Goal: Information Seeking & Learning: Check status

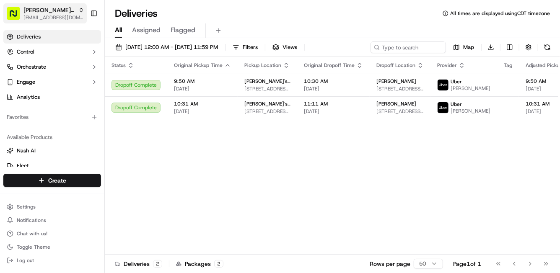
click at [80, 15] on span "[EMAIL_ADDRESS][DOMAIN_NAME]" at bounding box center [53, 17] width 61 height 7
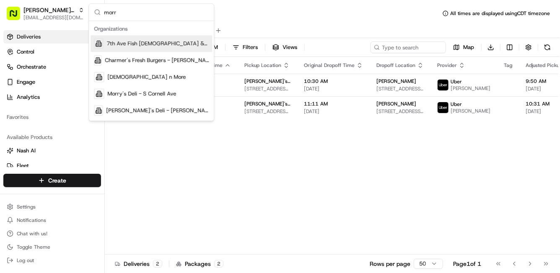
type input "morry"
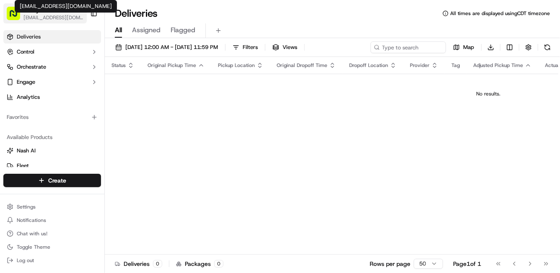
click at [67, 15] on span "[EMAIL_ADDRESS][DOMAIN_NAME]" at bounding box center [53, 17] width 60 height 7
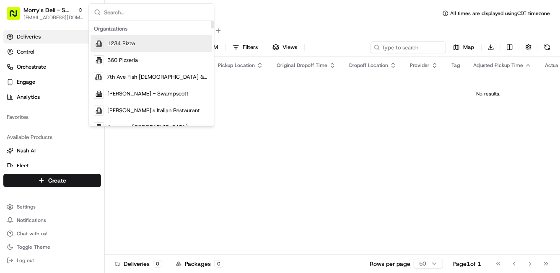
click at [129, 10] on input "text" at bounding box center [156, 12] width 105 height 17
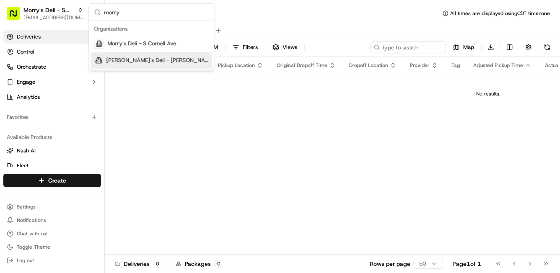
type input "morry"
click at [158, 57] on span "[PERSON_NAME]'s Deli - [PERSON_NAME] St" at bounding box center [157, 61] width 103 height 8
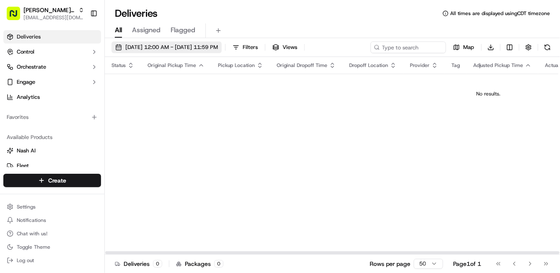
click at [146, 44] on span "09/18/2025 12:00 AM - 09/25/2025 11:59 PM" at bounding box center [171, 48] width 93 height 8
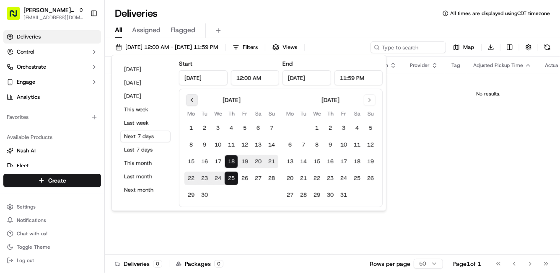
click at [192, 99] on button "Go to previous month" at bounding box center [192, 100] width 12 height 12
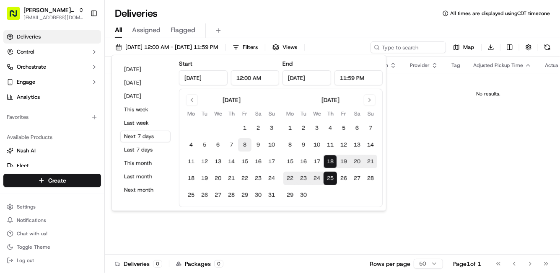
click at [248, 144] on button "8" at bounding box center [244, 144] width 13 height 13
type input "Aug 8, 2025"
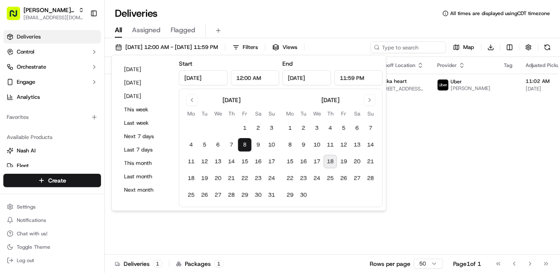
click at [248, 145] on button "8" at bounding box center [244, 144] width 13 height 13
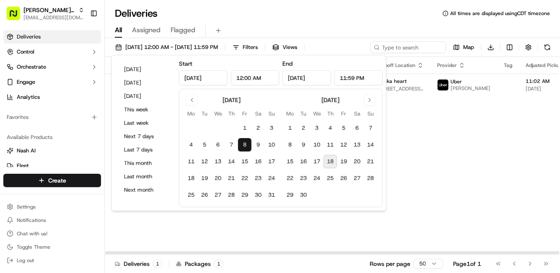
click at [409, 127] on div "Status Original Pickup Time Pickup Location Original Dropoff Time Dropoff Locat…" at bounding box center [516, 156] width 822 height 198
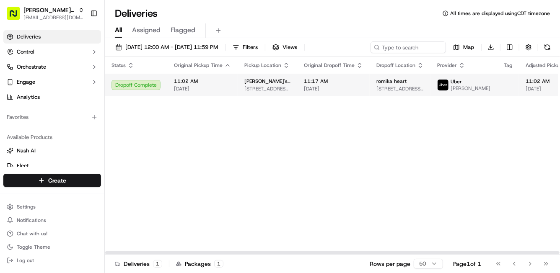
click at [343, 88] on span "08/08/2025" at bounding box center [333, 88] width 59 height 7
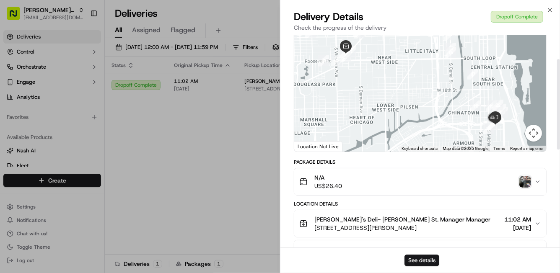
scroll to position [56, 0]
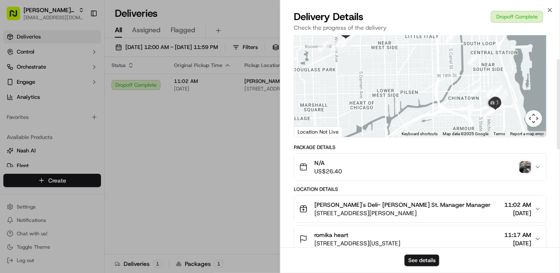
click at [482, 165] on div "N/A US$26.40" at bounding box center [416, 167] width 235 height 17
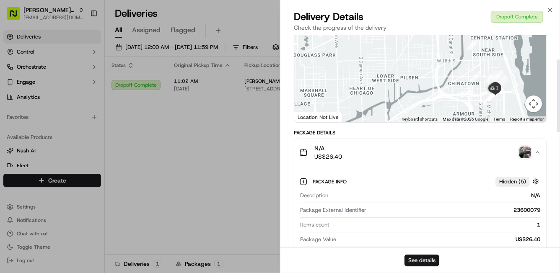
scroll to position [71, 0]
click at [522, 155] on img "button" at bounding box center [525, 152] width 12 height 12
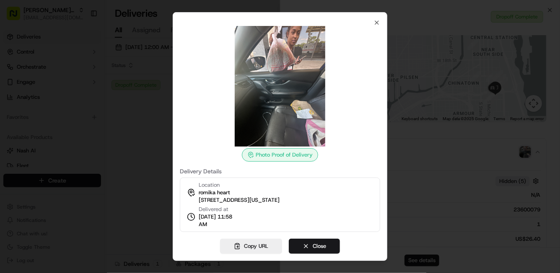
click at [263, 158] on div "Photo Proof of Delivery" at bounding box center [280, 154] width 76 height 13
click at [263, 243] on button "Copy URL" at bounding box center [251, 246] width 62 height 15
drag, startPoint x: 225, startPoint y: 225, endPoint x: 198, endPoint y: 224, distance: 26.8
click at [198, 224] on div "Delivered at 08/08/2025 11:58 AM" at bounding box center [212, 217] width 50 height 23
copy span "11:58 AM"
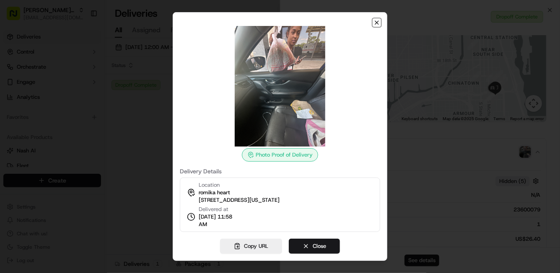
click at [376, 22] on icon "button" at bounding box center [376, 22] width 3 height 3
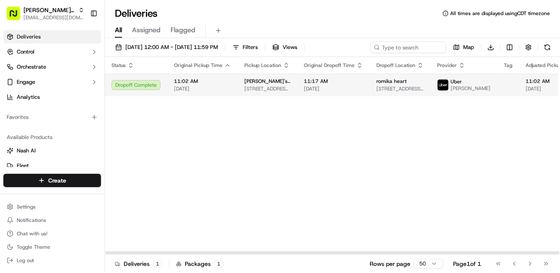
click at [420, 89] on td "romika heart 2525 S Michigan Ave, Chicago, IL 60616, USA" at bounding box center [400, 85] width 61 height 23
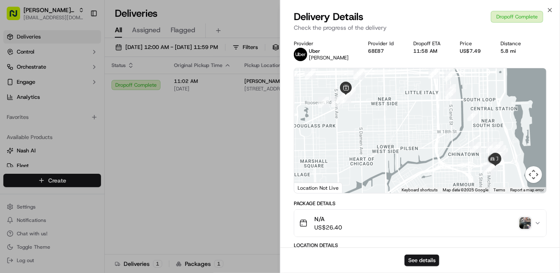
drag, startPoint x: 366, startPoint y: 51, endPoint x: 390, endPoint y: 49, distance: 24.0
click at [390, 49] on div "Provider Uber Kayla M. Provider Id 68E87 Dropoff ETA 11:58 AM Price US$7.49 Dis…" at bounding box center [420, 50] width 253 height 21
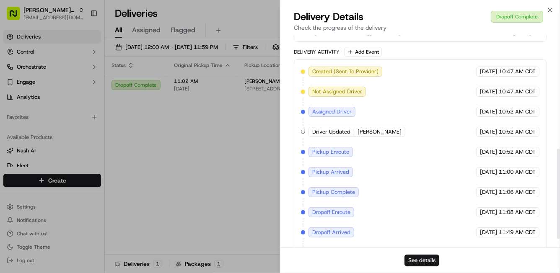
scroll to position [268, 0]
click at [422, 258] on button "See details" at bounding box center [421, 261] width 35 height 12
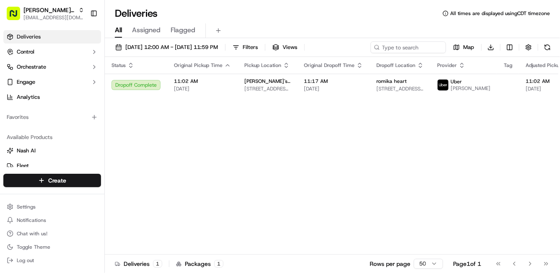
click at [179, 53] on button "08/08/2025 12:00 AM - 08/08/2025 11:59 PM" at bounding box center [166, 47] width 110 height 12
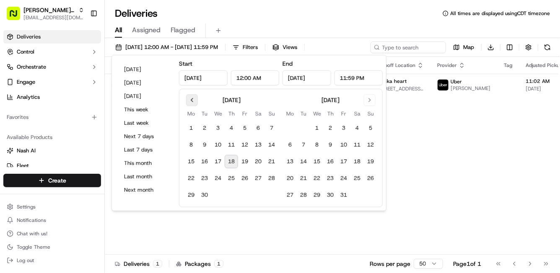
click at [193, 100] on button "Go to previous month" at bounding box center [192, 100] width 12 height 12
click at [259, 177] on button "23" at bounding box center [257, 178] width 13 height 13
type input "Aug 23, 2025"
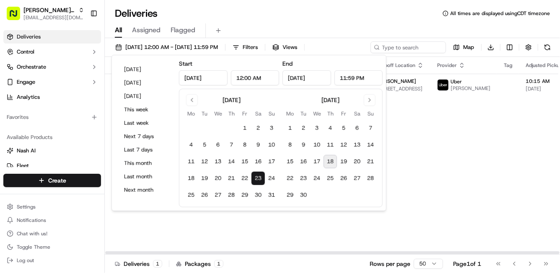
click at [406, 145] on div "Status Original Pickup Time Pickup Location Original Dropoff Time Dropoff Locat…" at bounding box center [516, 156] width 822 height 198
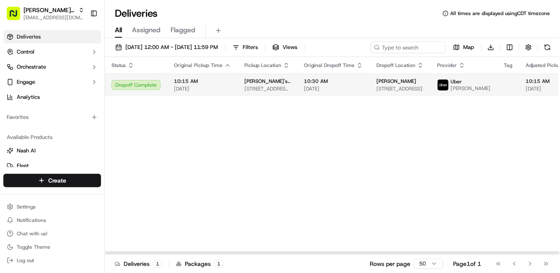
click at [332, 91] on span "08/23/2025" at bounding box center [333, 88] width 59 height 7
click at [401, 91] on span "[STREET_ADDRESS]" at bounding box center [399, 88] width 47 height 7
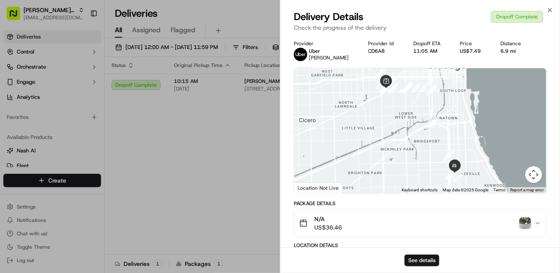
click at [529, 230] on div "N/A US$36.46" at bounding box center [416, 223] width 235 height 17
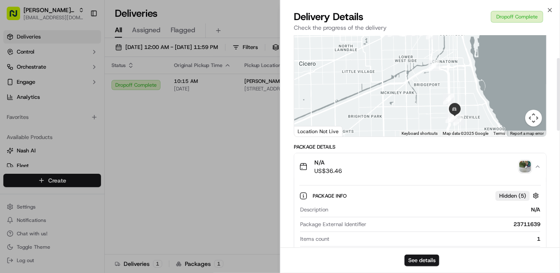
scroll to position [67, 0]
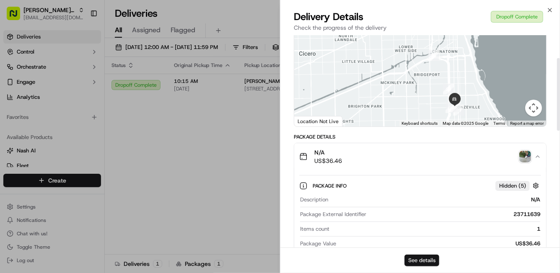
click at [417, 261] on button "See details" at bounding box center [421, 261] width 35 height 12
click at [527, 155] on img "button" at bounding box center [525, 157] width 12 height 12
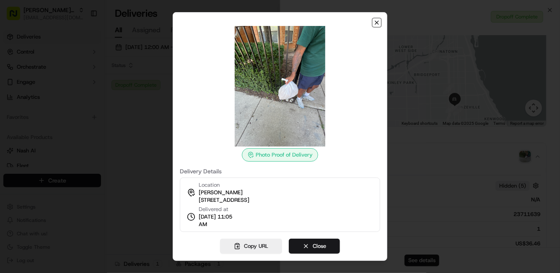
click at [374, 25] on icon "button" at bounding box center [376, 22] width 7 height 7
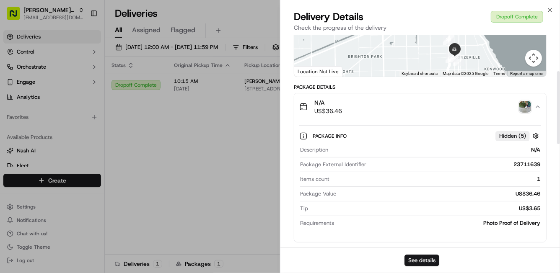
scroll to position [124, 0]
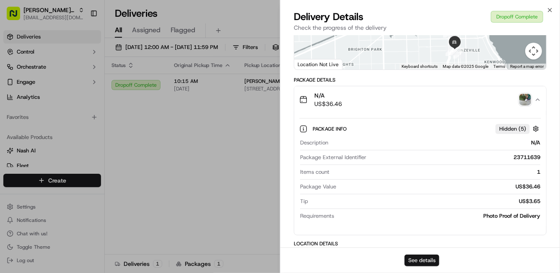
click at [420, 261] on button "See details" at bounding box center [421, 261] width 35 height 12
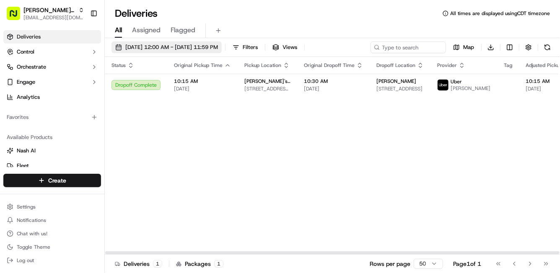
click at [172, 44] on span "08/23/2025 12:00 AM - 08/23/2025 11:59 PM" at bounding box center [171, 48] width 93 height 8
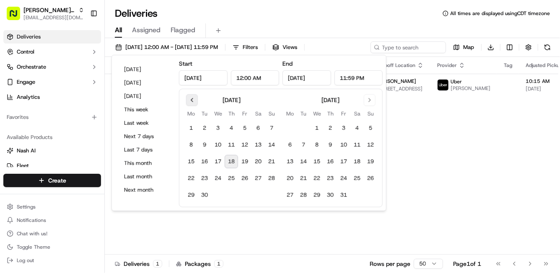
click at [189, 104] on button "Go to previous month" at bounding box center [192, 100] width 12 height 12
click at [194, 197] on button "25" at bounding box center [190, 195] width 13 height 13
type input "Aug 25, 2025"
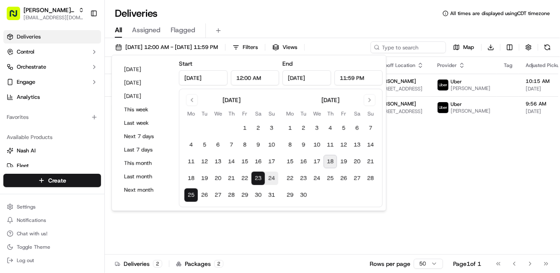
click at [438, 113] on img at bounding box center [443, 107] width 11 height 11
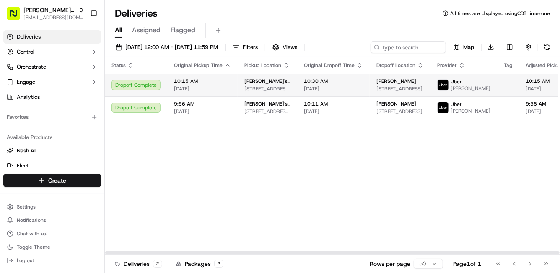
click at [297, 84] on td "10:30 AM 08/23/2025" at bounding box center [333, 85] width 73 height 23
click at [335, 95] on td "10:30 AM 08/23/2025" at bounding box center [333, 85] width 73 height 23
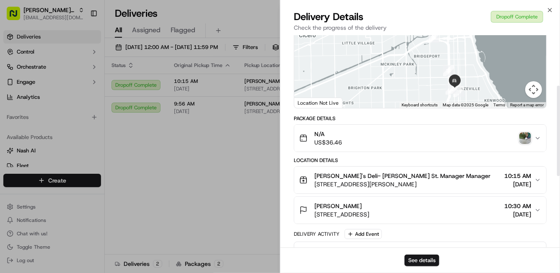
scroll to position [119, 0]
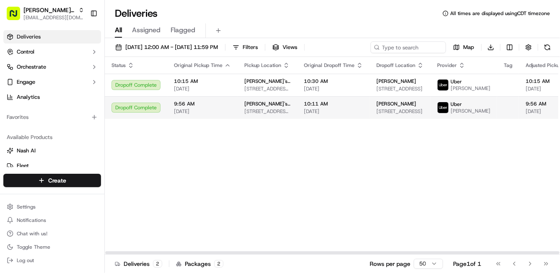
click at [267, 119] on td "Morry's Deli- Taylor St. 2227 W Taylor St, Chicago, IL 60612, USA" at bounding box center [268, 107] width 60 height 23
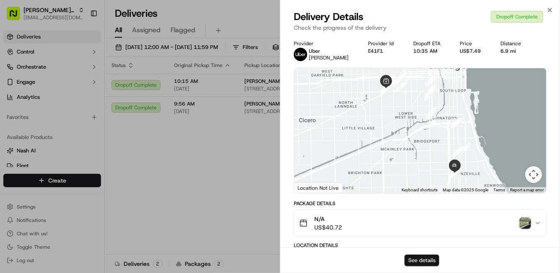
click at [423, 258] on button "See details" at bounding box center [421, 261] width 35 height 12
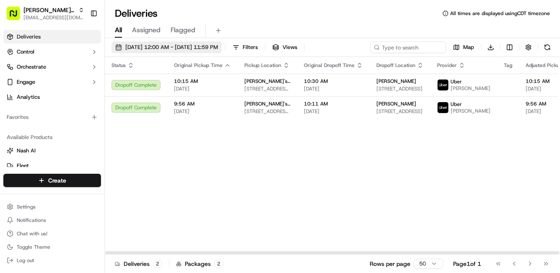
click at [155, 47] on span "08/23/2025 12:00 AM - 08/25/2025 11:59 PM" at bounding box center [171, 48] width 93 height 8
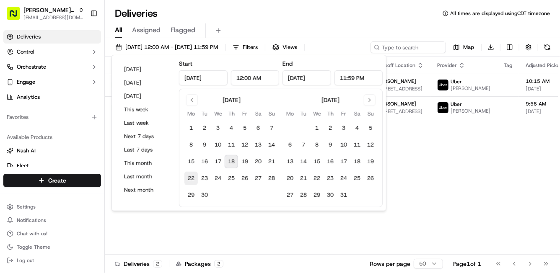
click at [191, 182] on button "22" at bounding box center [190, 178] width 13 height 13
type input "Sep 22, 2025"
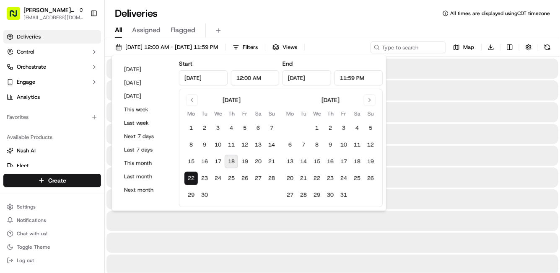
click at [191, 182] on button "22" at bounding box center [190, 178] width 13 height 13
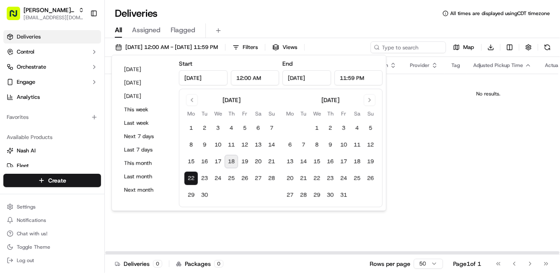
click at [469, 165] on div "Status Original Pickup Time Pickup Location Original Dropoff Time Dropoff Locat…" at bounding box center [488, 156] width 767 height 198
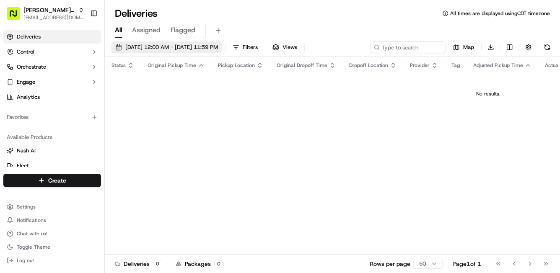
click at [175, 49] on span "09/22/2025 12:00 AM - 09/22/2025 11:59 PM" at bounding box center [171, 48] width 93 height 8
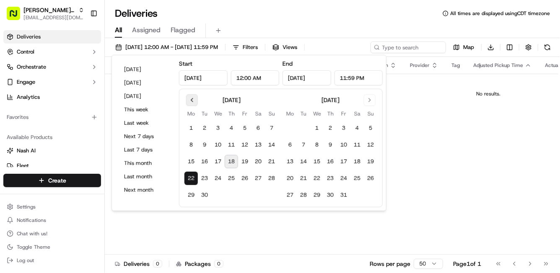
click at [195, 98] on button "Go to previous month" at bounding box center [192, 100] width 12 height 12
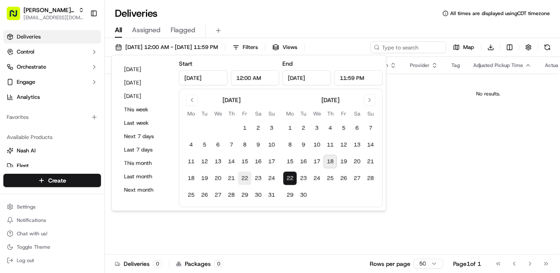
click at [243, 174] on button "22" at bounding box center [244, 178] width 13 height 13
type input "Aug 22, 2025"
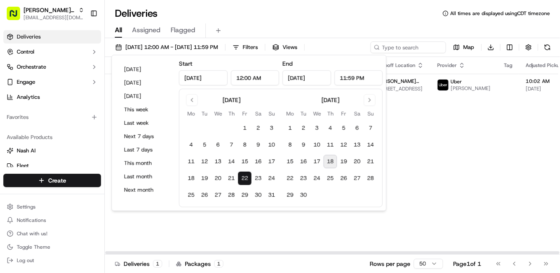
click at [472, 166] on div "Status Original Pickup Time Pickup Location Original Dropoff Time Dropoff Locat…" at bounding box center [516, 156] width 822 height 198
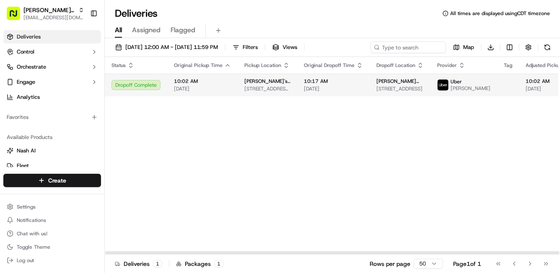
click at [209, 79] on td "10:02 AM 08/22/2025" at bounding box center [202, 85] width 70 height 23
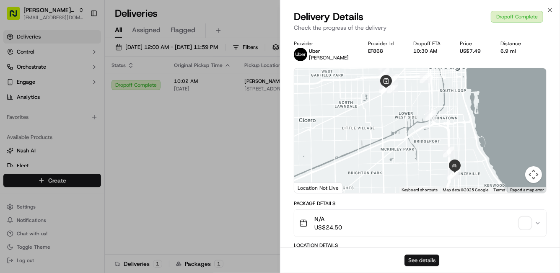
click at [425, 257] on button "See details" at bounding box center [421, 261] width 35 height 12
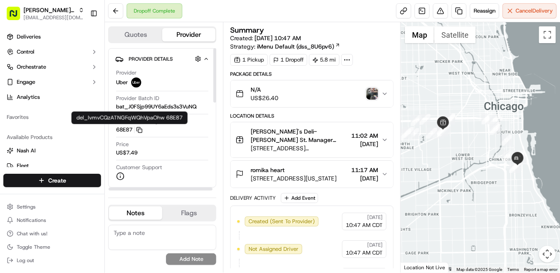
click at [141, 131] on icon "button" at bounding box center [139, 130] width 6 height 6
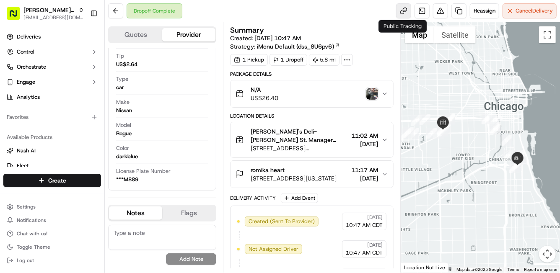
click at [404, 10] on link at bounding box center [403, 10] width 15 height 15
click at [350, 62] on icon at bounding box center [347, 60] width 8 height 8
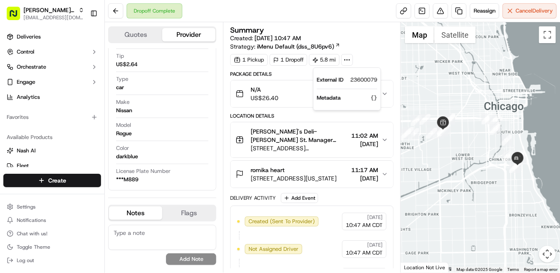
click at [368, 57] on div "1 Pickup 1 Dropoff 5.8 mi" at bounding box center [311, 60] width 163 height 12
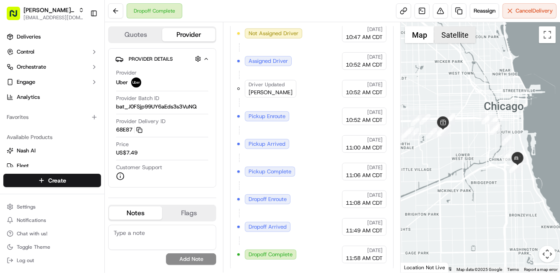
click at [453, 34] on button "Satellite" at bounding box center [454, 34] width 41 height 17
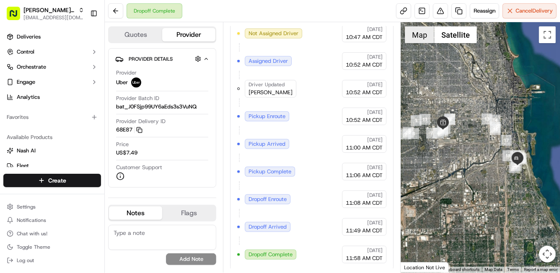
click at [425, 36] on button "Map" at bounding box center [419, 34] width 29 height 17
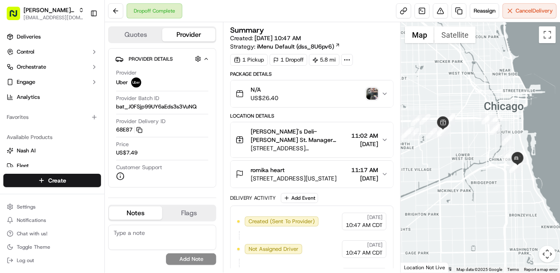
click at [335, 45] on icon at bounding box center [337, 44] width 5 height 5
click at [286, 60] on div "1 Dropoff" at bounding box center [288, 60] width 38 height 12
click at [158, 104] on span "bat_J0FSjp99UY6aEds3s3VuNQ" at bounding box center [156, 107] width 80 height 8
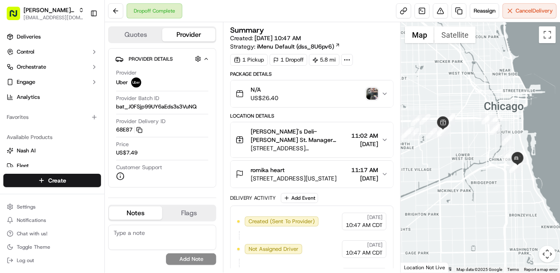
click at [370, 86] on div "N/A US$26.40" at bounding box center [309, 93] width 146 height 17
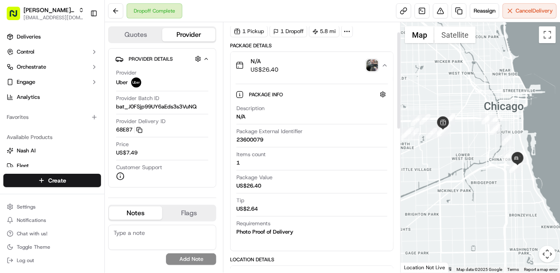
scroll to position [3, 0]
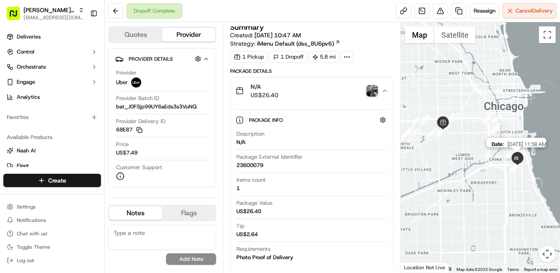
click at [517, 157] on img at bounding box center [516, 158] width 13 height 13
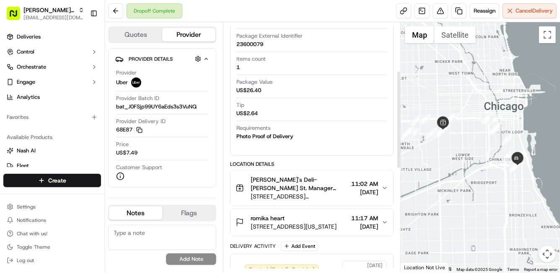
scroll to position [123, 0]
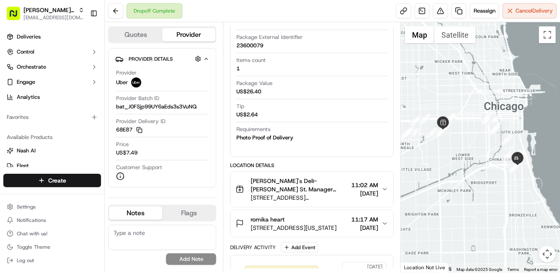
click at [366, 224] on span "08/08/2025" at bounding box center [364, 228] width 27 height 8
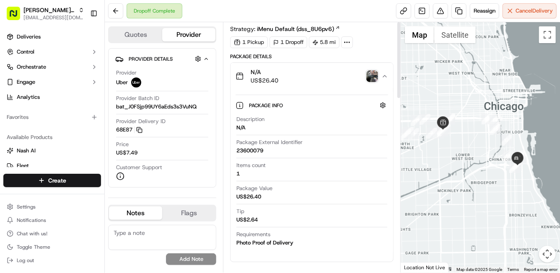
scroll to position [0, 0]
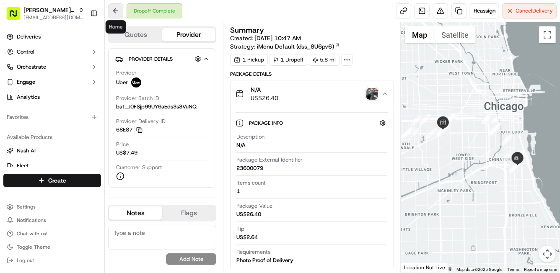
click at [119, 11] on button at bounding box center [115, 10] width 15 height 15
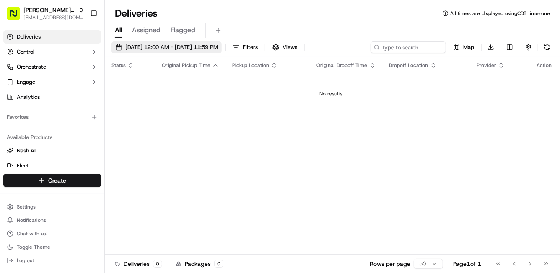
click at [142, 41] on button "09/18/2025 12:00 AM - 09/18/2025 11:59 PM" at bounding box center [166, 47] width 110 height 12
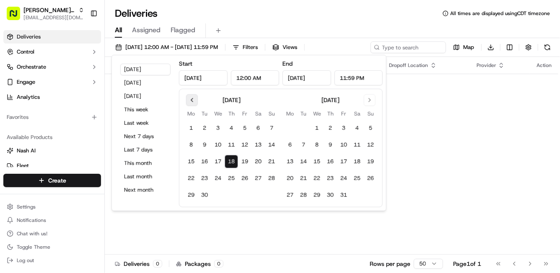
click at [193, 100] on button "Go to previous month" at bounding box center [192, 100] width 12 height 12
click at [243, 140] on button "8" at bounding box center [244, 144] width 13 height 13
type input "Aug 8, 2025"
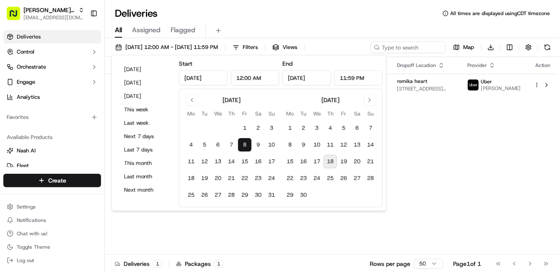
click at [422, 133] on div "Status Original Pickup Time Pickup Location Original Dropoff Time Dropoff Locat…" at bounding box center [331, 156] width 453 height 198
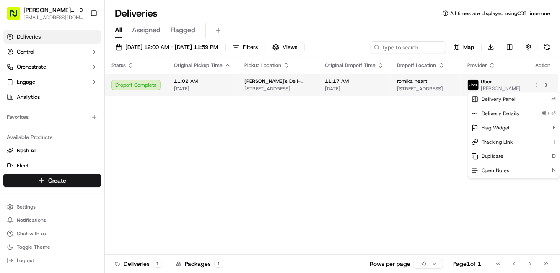
click at [535, 88] on html "Morry's Deli - Taylor St support@ordering360.com Toggle Sidebar Deliveries Cont…" at bounding box center [280, 136] width 560 height 273
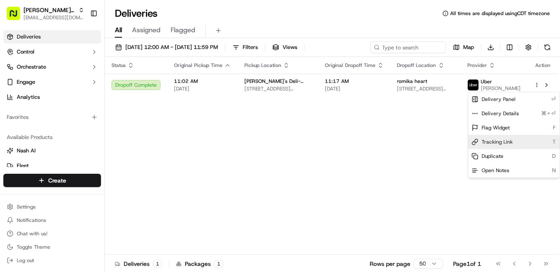
click at [502, 142] on span "Tracking Link" at bounding box center [497, 142] width 31 height 7
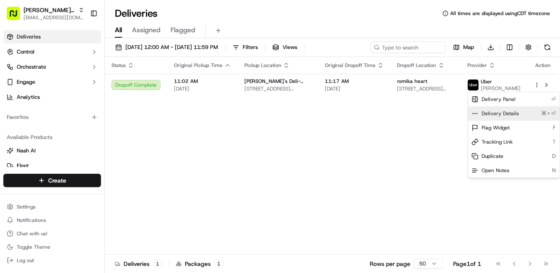
click at [497, 114] on span "Delivery Details" at bounding box center [500, 113] width 37 height 7
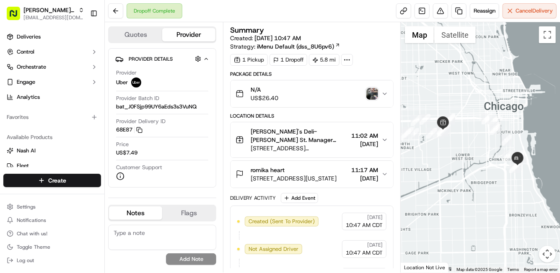
click at [372, 90] on img "button" at bounding box center [372, 94] width 12 height 12
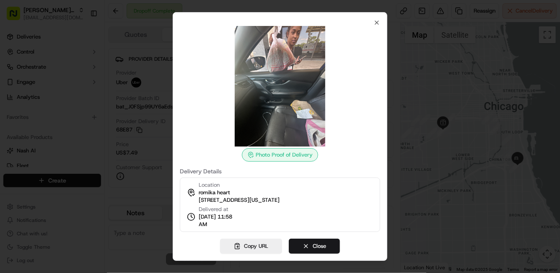
click at [278, 160] on div "Photo Proof of Delivery" at bounding box center [280, 154] width 76 height 13
click at [277, 154] on div "Photo Proof of Delivery" at bounding box center [280, 154] width 76 height 13
click at [376, 25] on icon "button" at bounding box center [376, 22] width 7 height 7
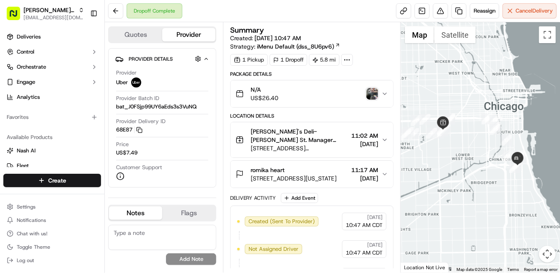
click at [367, 92] on img "button" at bounding box center [372, 94] width 12 height 12
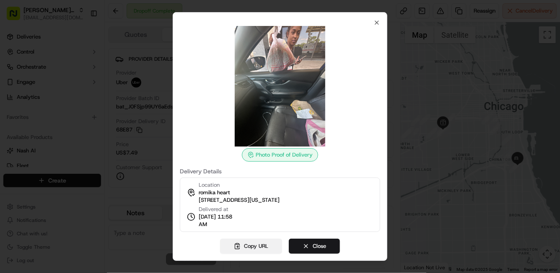
click at [251, 242] on button "Copy URL" at bounding box center [251, 246] width 62 height 15
click at [374, 21] on icon "button" at bounding box center [376, 22] width 7 height 7
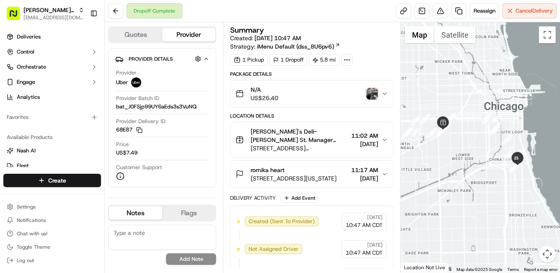
click at [332, 102] on div "N/A US$26.40" at bounding box center [309, 93] width 146 height 17
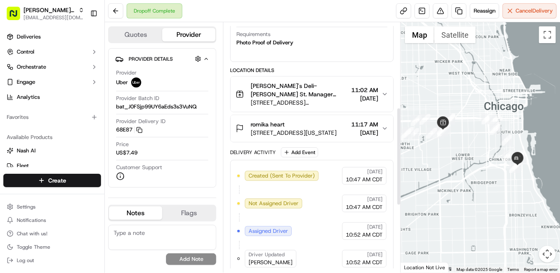
scroll to position [223, 0]
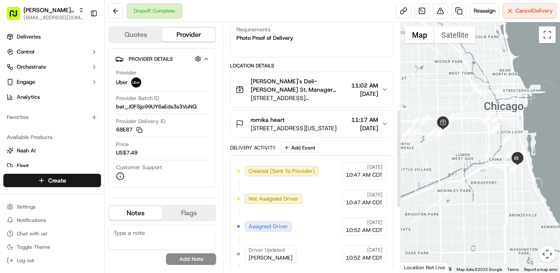
click at [332, 122] on div "romika heart" at bounding box center [294, 120] width 86 height 8
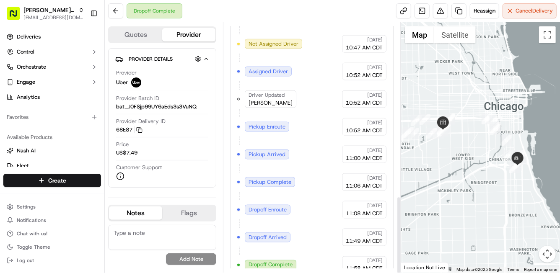
scroll to position [562, 0]
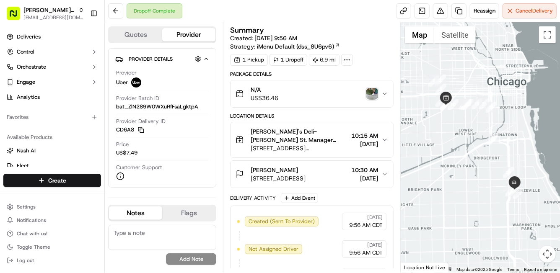
click at [287, 170] on div "[PERSON_NAME]" at bounding box center [278, 170] width 55 height 8
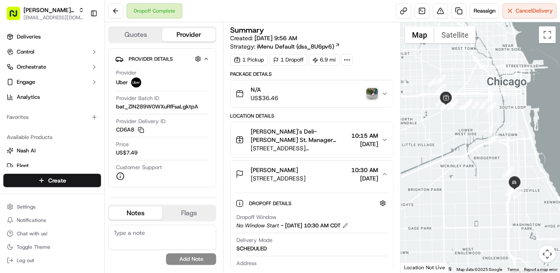
click at [283, 179] on span "[STREET_ADDRESS]" at bounding box center [278, 178] width 55 height 8
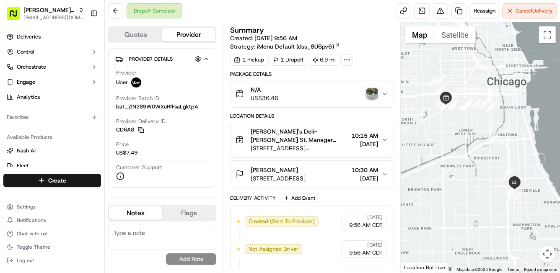
click at [351, 169] on span "10:30 AM" at bounding box center [364, 170] width 27 height 8
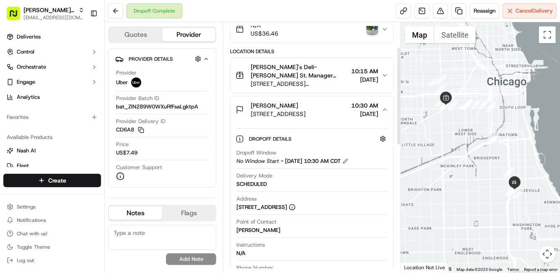
scroll to position [65, 0]
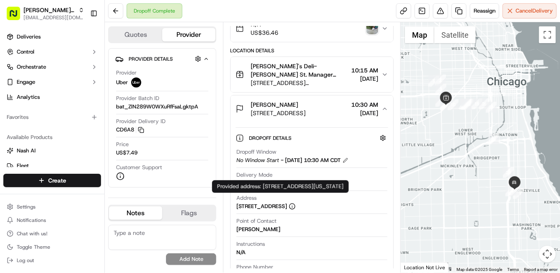
click at [295, 204] on div "[STREET_ADDRESS]" at bounding box center [265, 207] width 59 height 8
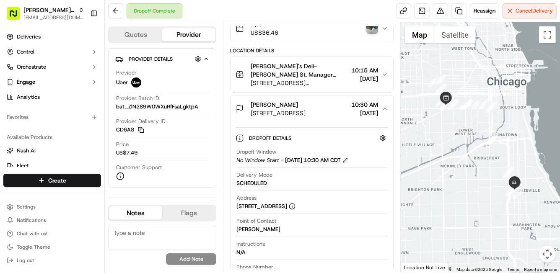
click at [295, 205] on div "[STREET_ADDRESS]" at bounding box center [265, 207] width 59 height 8
copy div "[STREET_ADDRESS]"
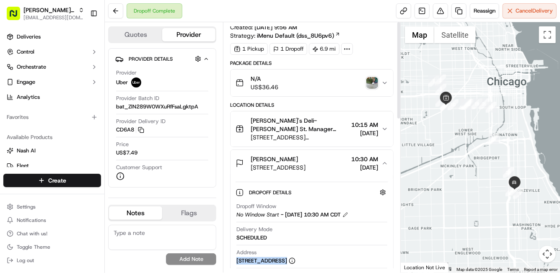
scroll to position [0, 0]
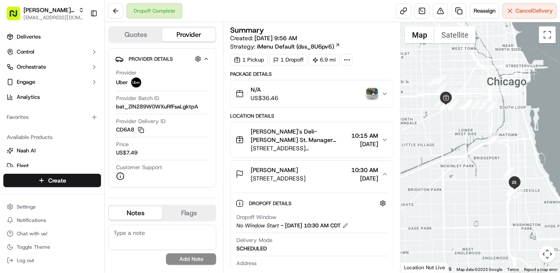
click at [372, 170] on span "10:30 AM" at bounding box center [364, 170] width 27 height 8
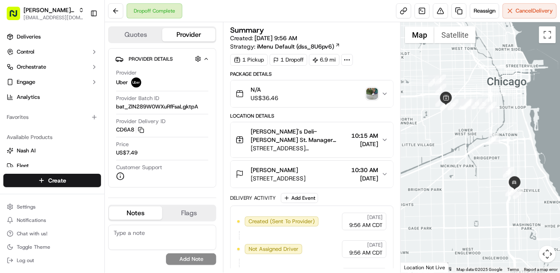
click at [372, 170] on span "10:30 AM" at bounding box center [364, 170] width 27 height 8
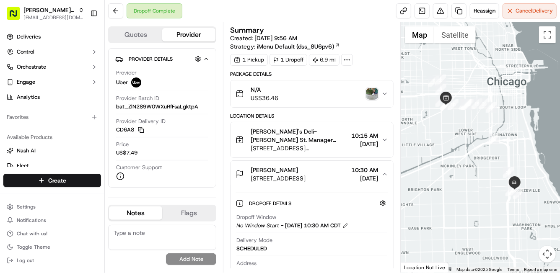
click at [339, 175] on div "SEAN HOLL 4239 S State St, Chicago, IL 60609, USA 10:30 AM 08/23/2025" at bounding box center [309, 174] width 146 height 17
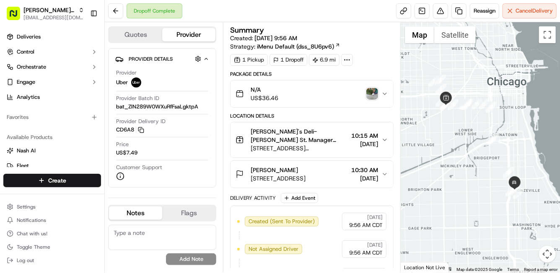
click at [339, 175] on div "SEAN HOLL 4239 S State St, Chicago, IL 60609, USA 10:30 AM 08/23/2025" at bounding box center [309, 174] width 146 height 17
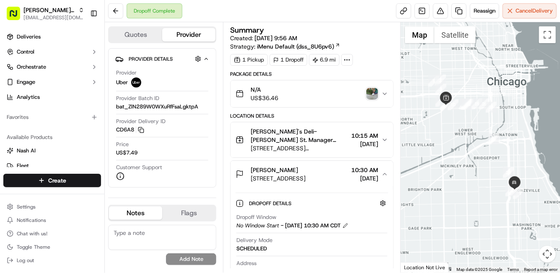
click at [376, 92] on img "button" at bounding box center [372, 94] width 12 height 12
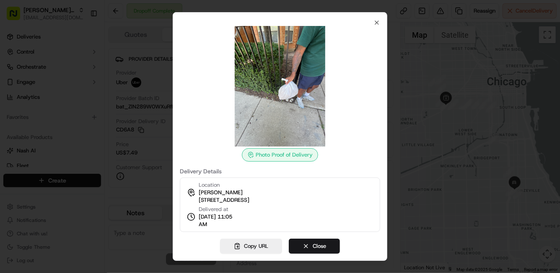
click at [215, 225] on span "08/23/2025 11:05 AM" at bounding box center [218, 220] width 39 height 15
copy span "08/23/2025 11:05 AM"
click at [227, 224] on span "08/23/2025 11:05 AM" at bounding box center [218, 220] width 39 height 15
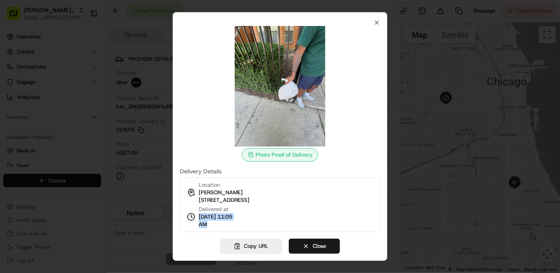
drag, startPoint x: 227, startPoint y: 224, endPoint x: 200, endPoint y: 226, distance: 26.9
click at [200, 226] on span "08/23/2025 11:05 AM" at bounding box center [218, 220] width 39 height 15
copy span "11:05 AM"
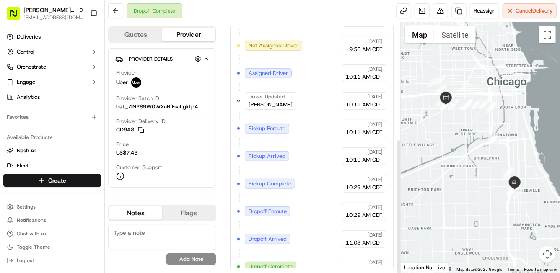
scroll to position [216, 0]
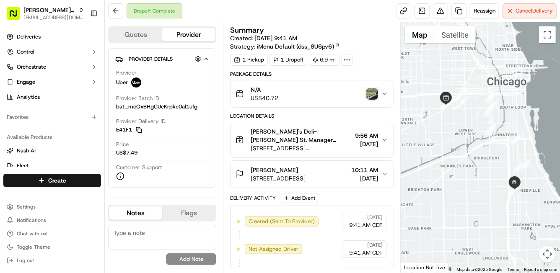
click at [367, 92] on img "button" at bounding box center [372, 94] width 12 height 12
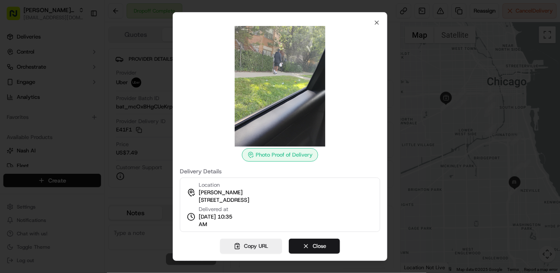
click at [214, 223] on span "[DATE] 10:35 AM" at bounding box center [218, 220] width 39 height 15
copy span "[DATE] 10:35 AM"
click at [321, 188] on div "Location sean holl 4239 S State St, Chicago, IL 60609, USA Delivered at 08/25/2…" at bounding box center [280, 205] width 200 height 54
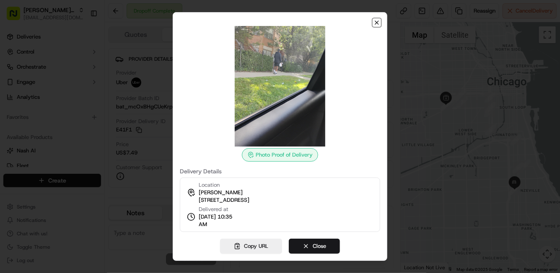
click at [375, 21] on icon "button" at bounding box center [376, 22] width 7 height 7
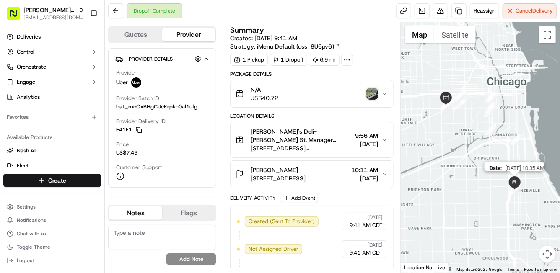
click at [515, 184] on img at bounding box center [514, 182] width 13 height 13
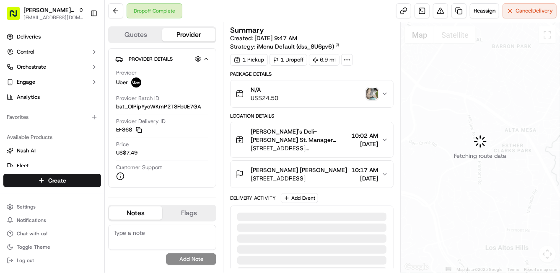
click at [377, 99] on div "N/A US$24.50" at bounding box center [309, 93] width 146 height 17
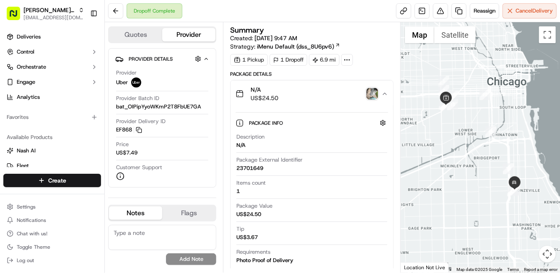
click at [375, 94] on img "button" at bounding box center [372, 94] width 12 height 12
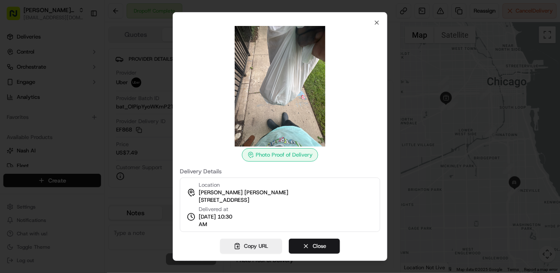
click at [220, 223] on span "[DATE] 10:30 AM" at bounding box center [218, 220] width 39 height 15
copy span "[DATE] 10:30 AM"
click at [233, 201] on span "[STREET_ADDRESS]" at bounding box center [224, 201] width 51 height 8
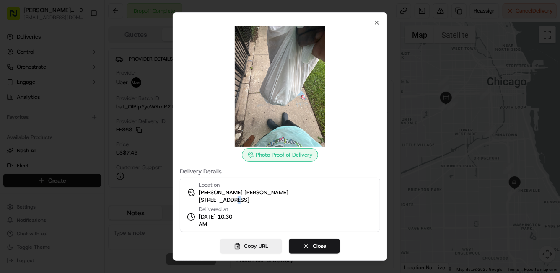
click at [233, 201] on span "[STREET_ADDRESS]" at bounding box center [224, 201] width 51 height 8
copy div "[STREET_ADDRESS]"
click at [374, 17] on div "Photo Proof of Delivery Delivery Details Location [PERSON_NAME][GEOGRAPHIC_DATA…" at bounding box center [280, 136] width 215 height 249
click at [377, 22] on icon "button" at bounding box center [376, 22] width 7 height 7
